Goal: Navigation & Orientation: Find specific page/section

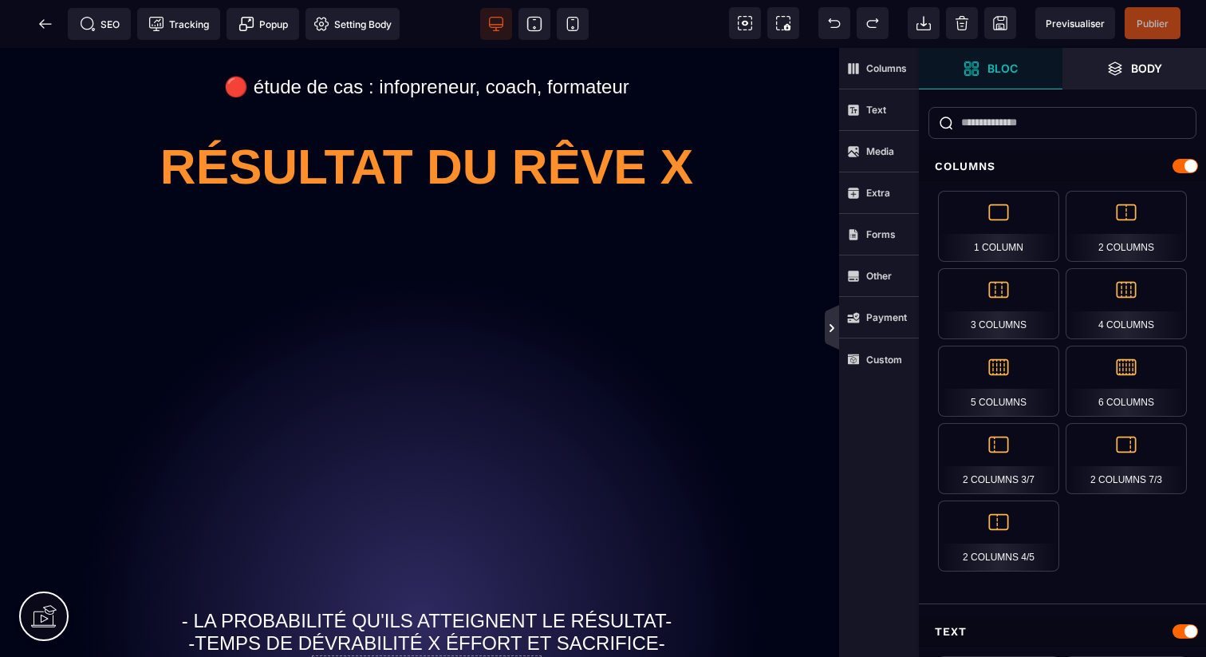
click at [830, 330] on icon at bounding box center [832, 328] width 5 height 8
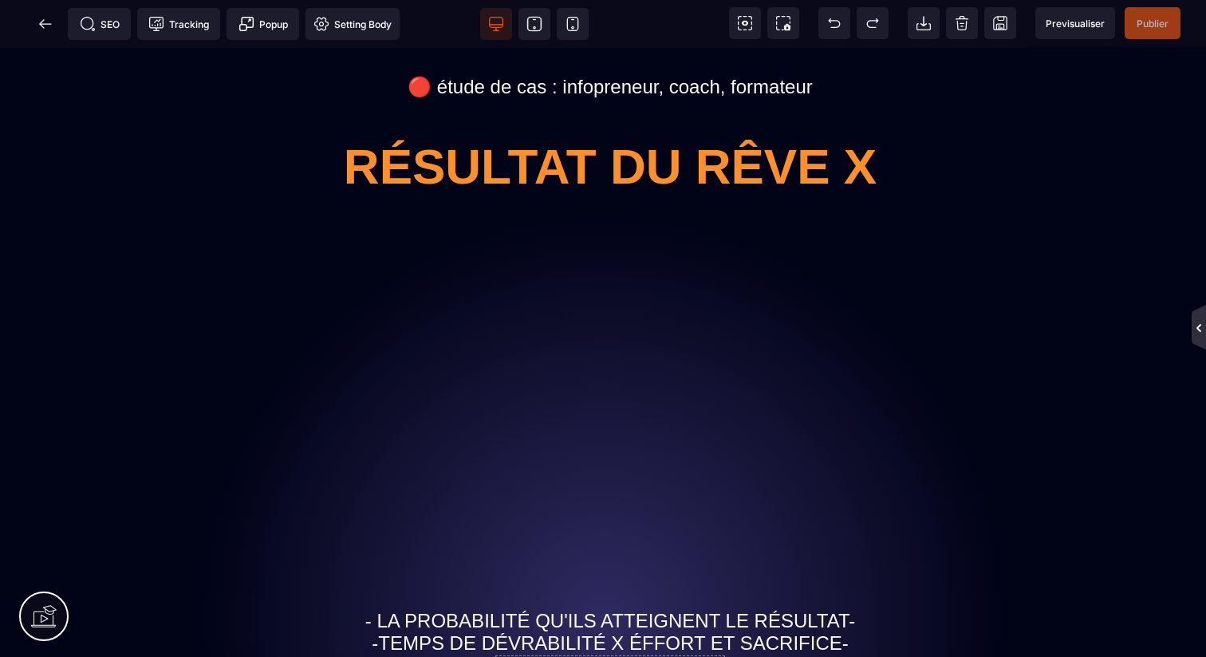
click at [1200, 324] on icon at bounding box center [1199, 328] width 5 height 8
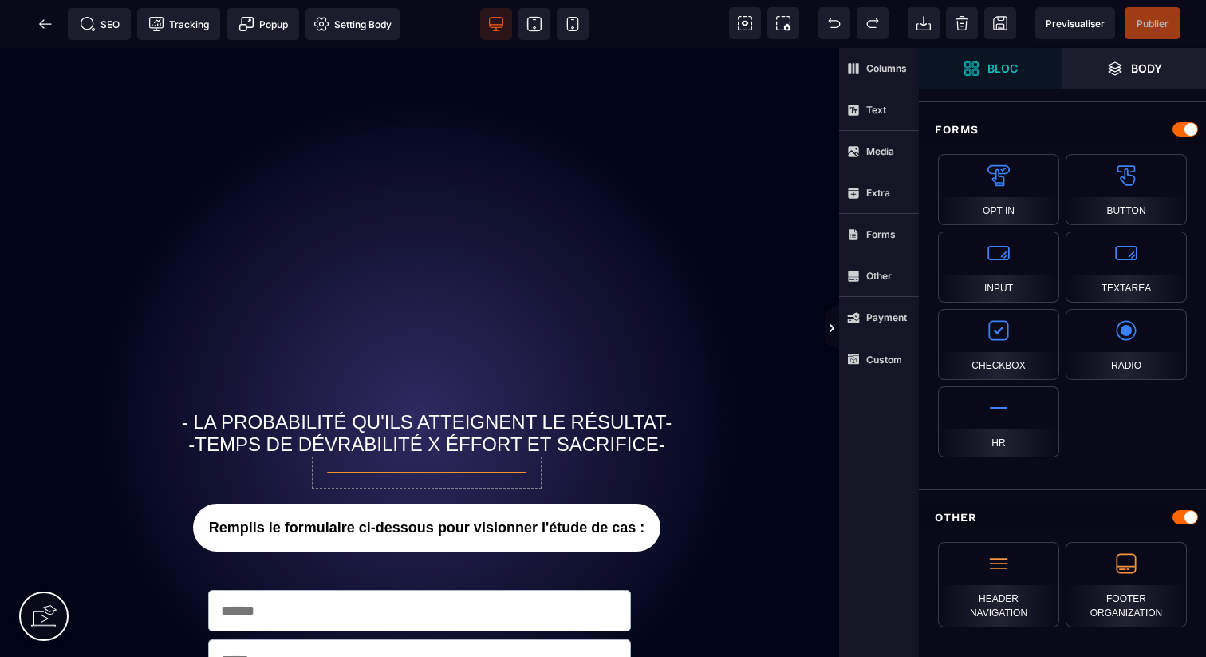
scroll to position [1488, 0]
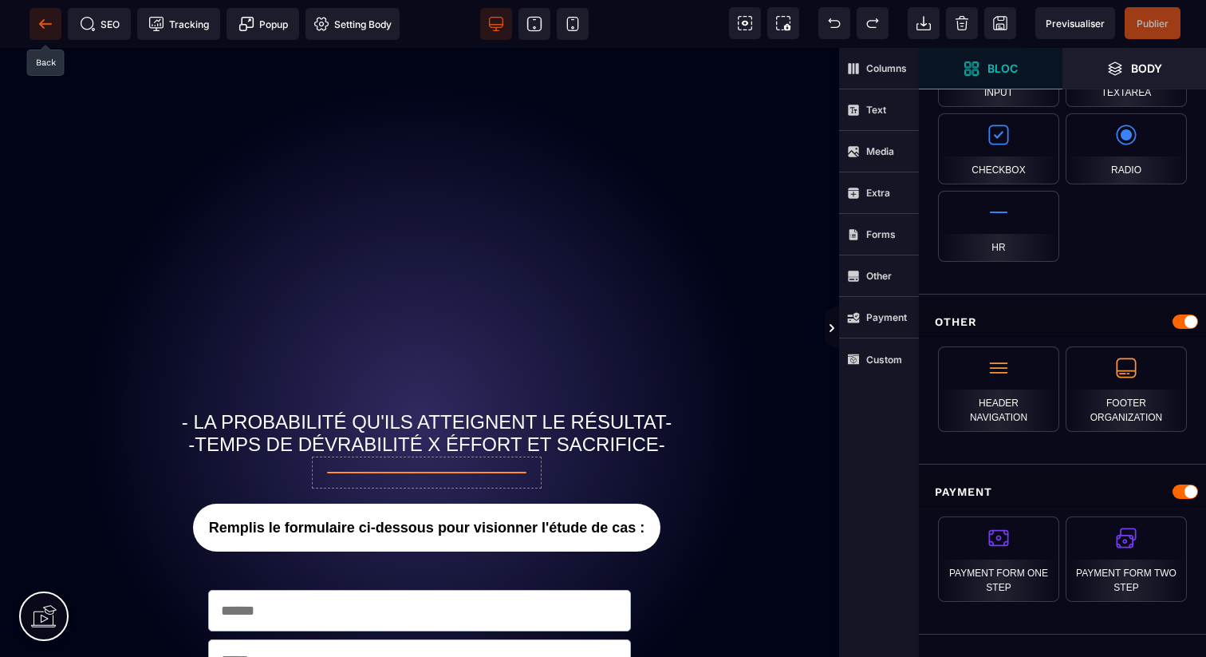
click at [54, 28] on span at bounding box center [46, 24] width 32 height 32
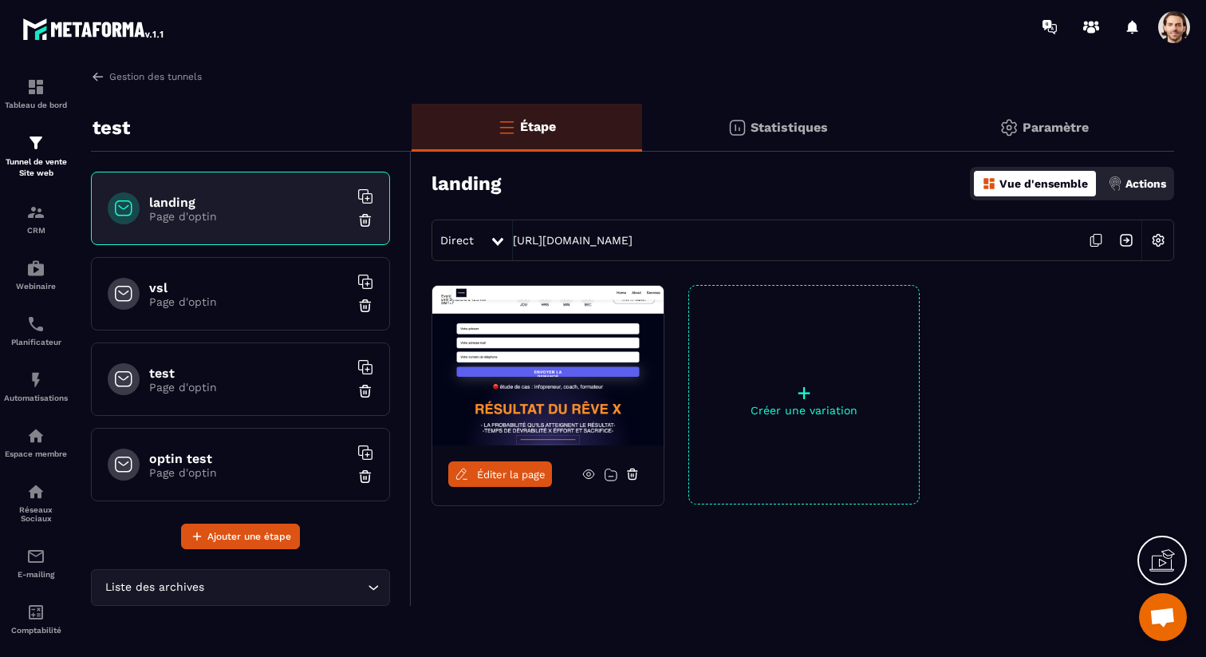
click at [1173, 30] on span at bounding box center [1174, 27] width 32 height 32
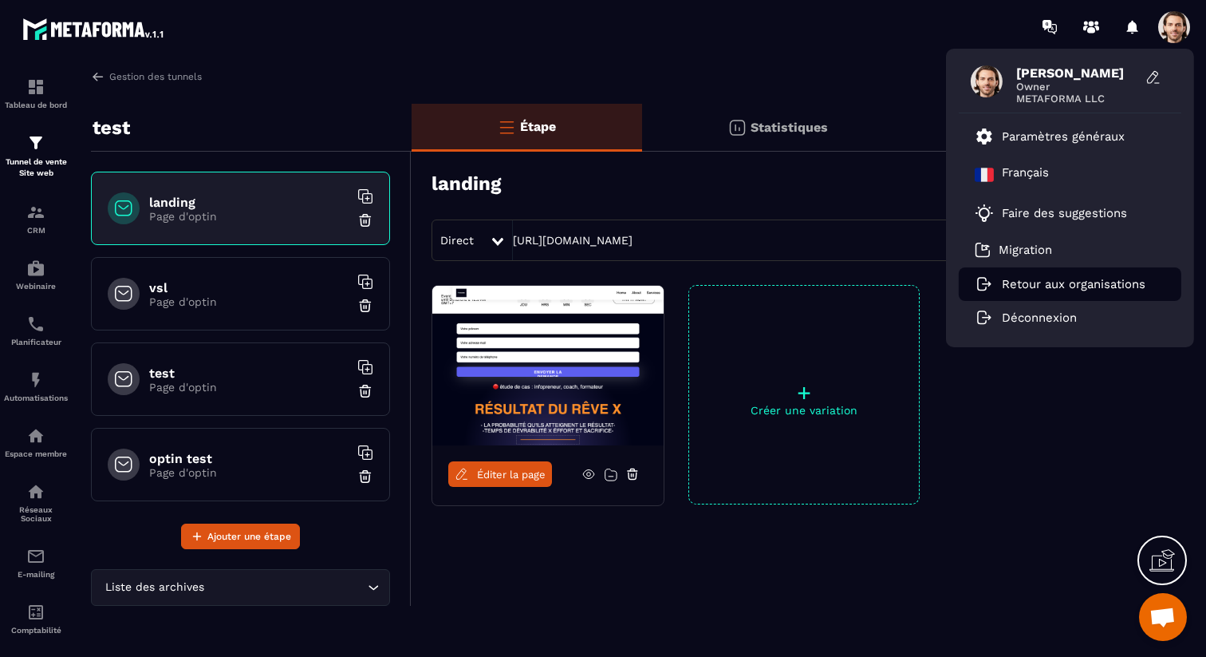
click at [1037, 288] on p "Retour aux organisations" at bounding box center [1074, 284] width 144 height 14
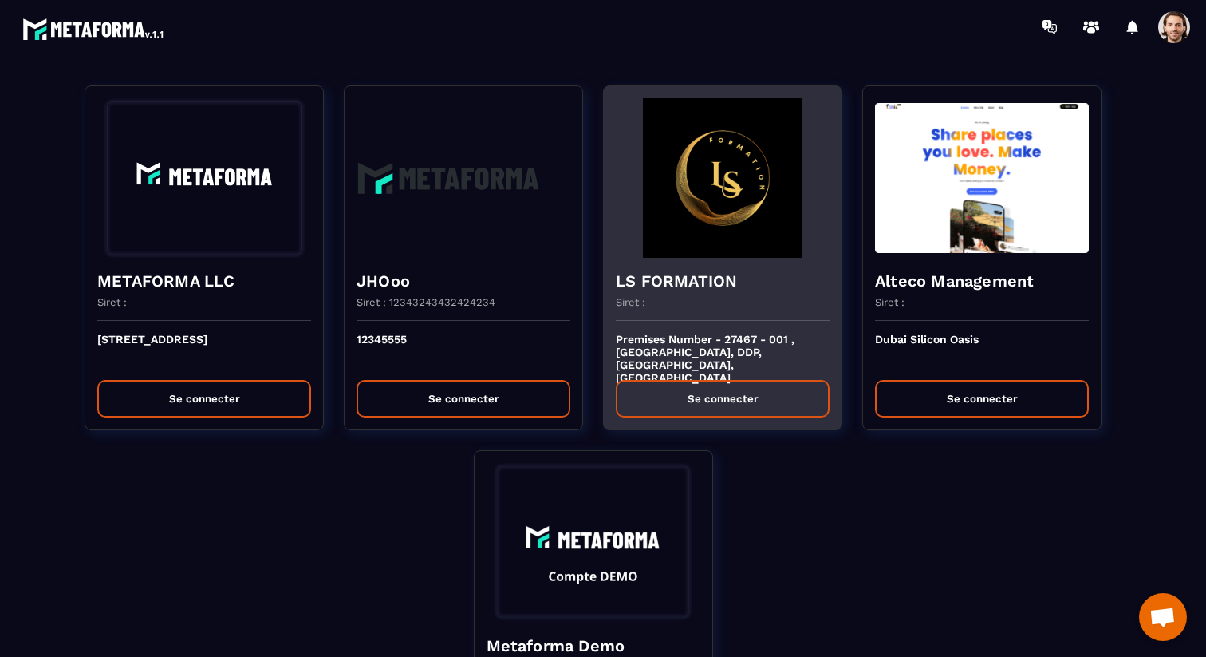
click at [756, 290] on h4 "LS FORMATION" at bounding box center [723, 281] width 214 height 22
